Goal: Task Accomplishment & Management: Manage account settings

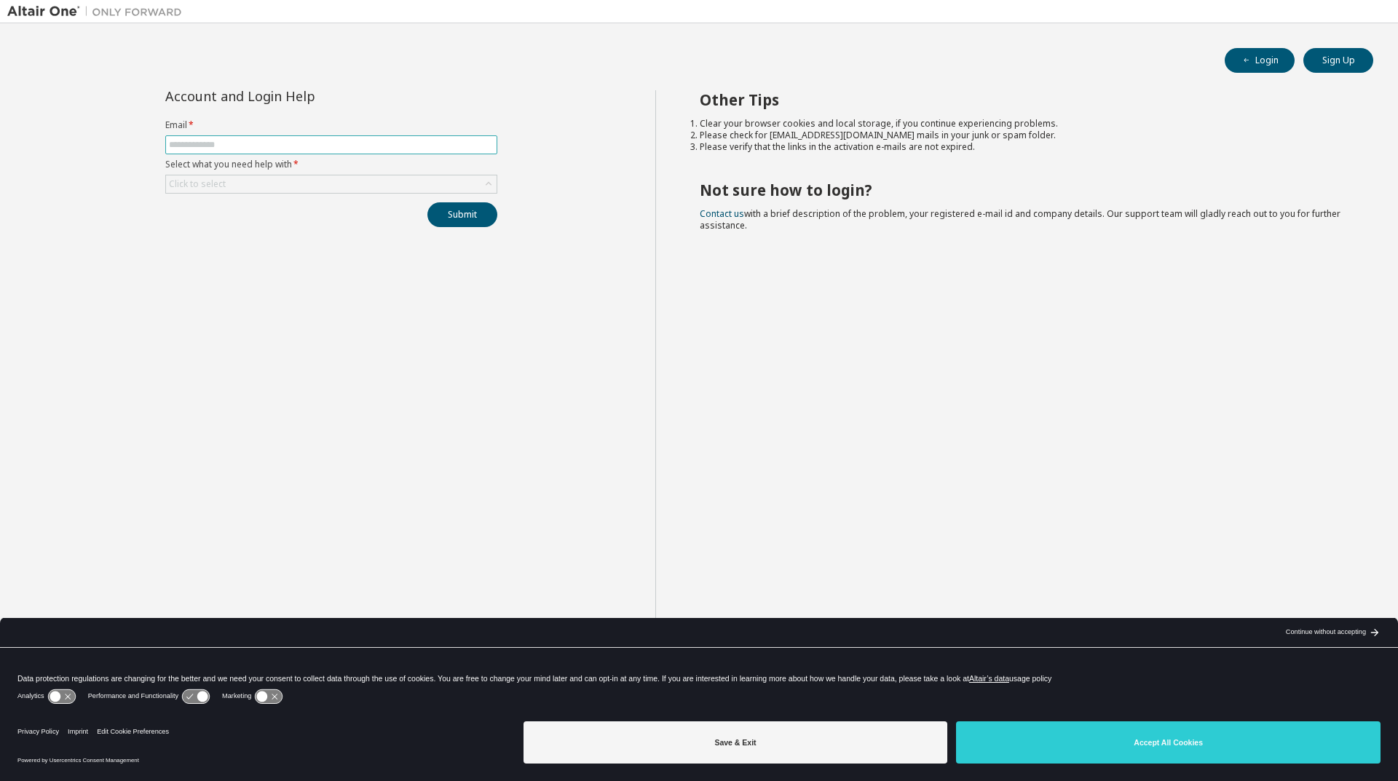
click at [321, 149] on input "text" at bounding box center [331, 145] width 325 height 12
type input "**********"
click at [388, 186] on div "Click to select" at bounding box center [331, 183] width 331 height 17
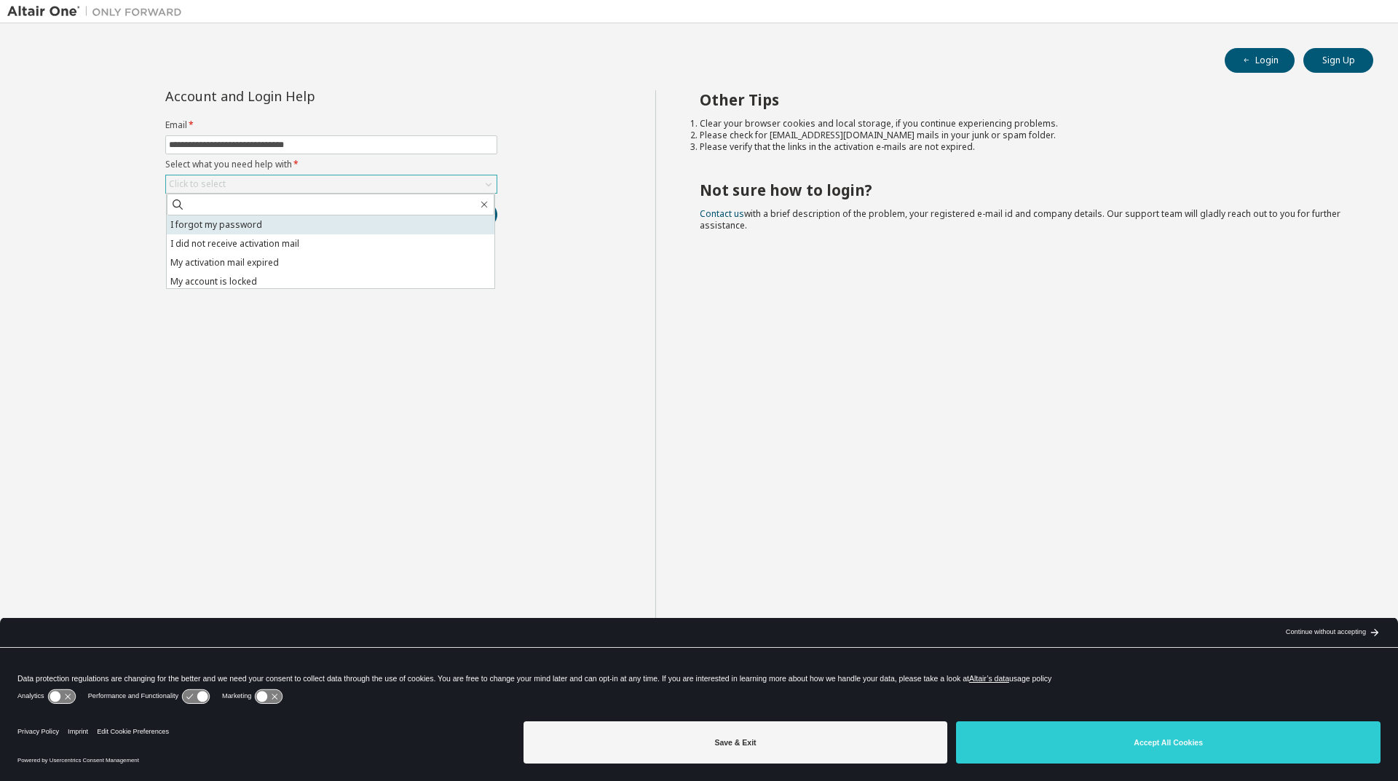
click at [366, 224] on li "I forgot my password" at bounding box center [331, 225] width 328 height 19
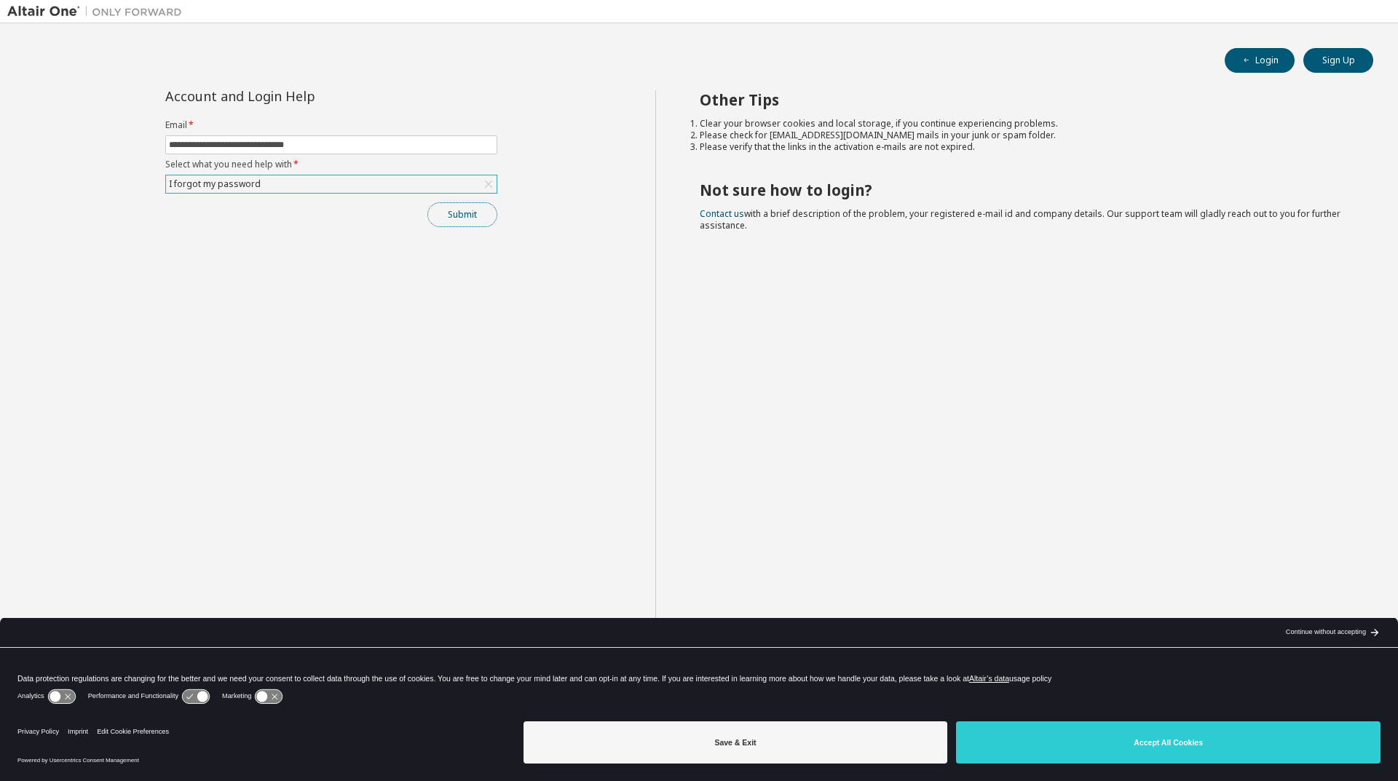
click at [475, 221] on button "Submit" at bounding box center [462, 214] width 70 height 25
click at [470, 216] on button "Submit" at bounding box center [462, 214] width 70 height 25
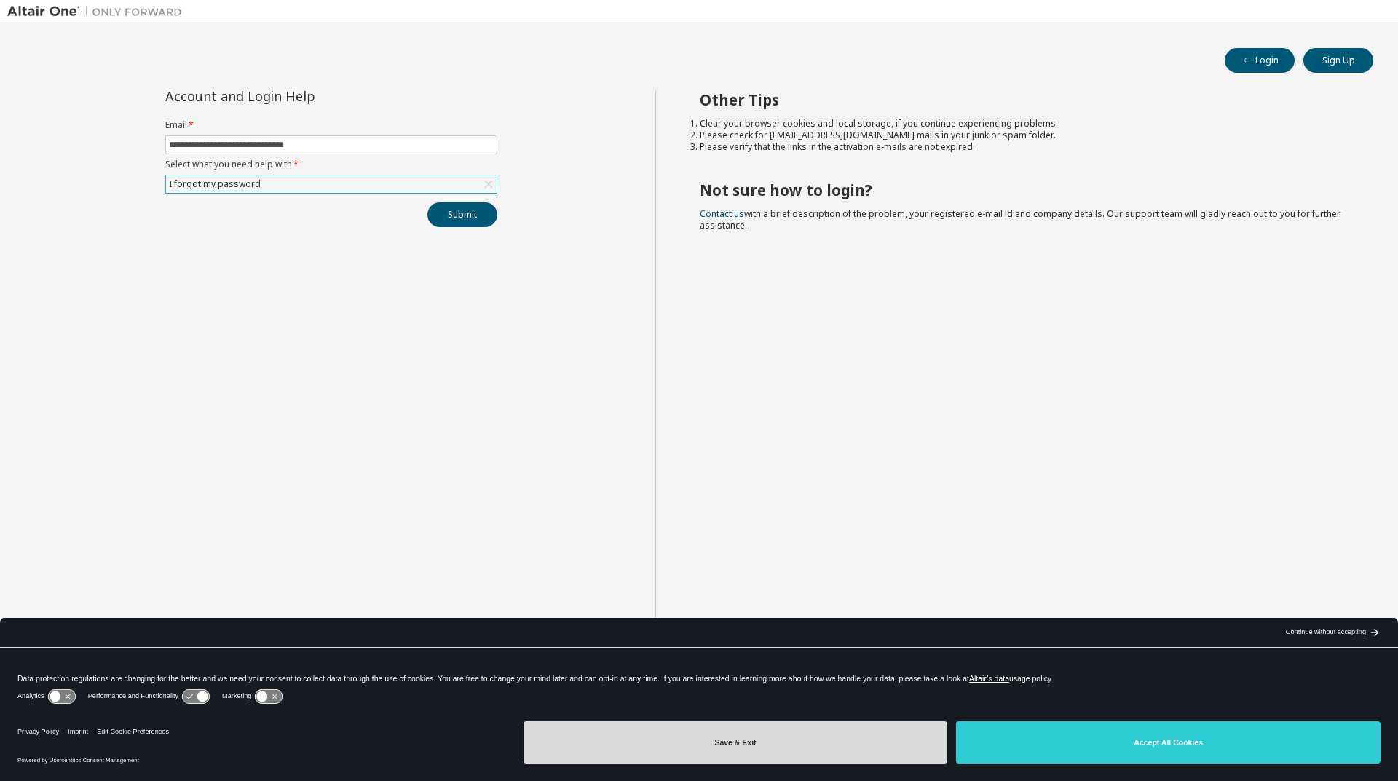
click at [733, 738] on button "Save & Exit" at bounding box center [736, 743] width 425 height 42
